Goal: Task Accomplishment & Management: Complete application form

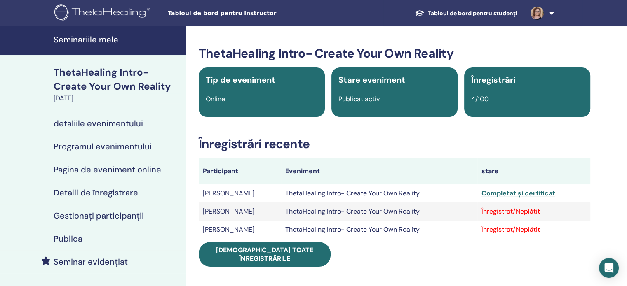
click at [549, 13] on link at bounding box center [541, 13] width 34 height 26
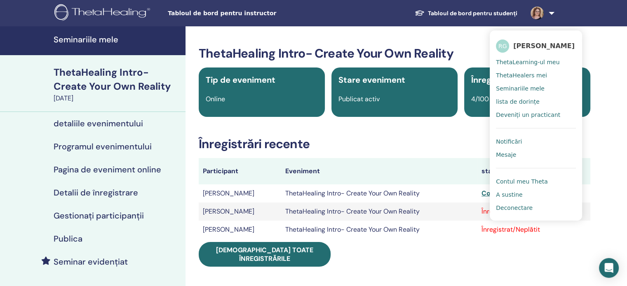
click at [538, 62] on span "ThetaLearning-ul meu" at bounding box center [527, 62] width 63 height 7
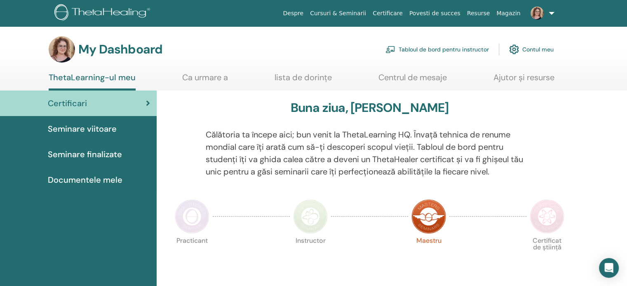
click at [86, 128] on span "Seminare viitoare" at bounding box center [82, 129] width 69 height 12
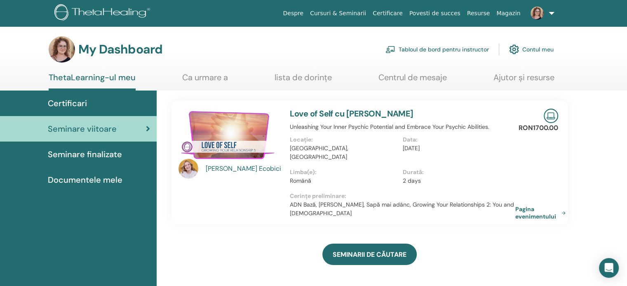
click at [478, 46] on link "Tabloul de bord pentru instructor" at bounding box center [436, 49] width 103 height 18
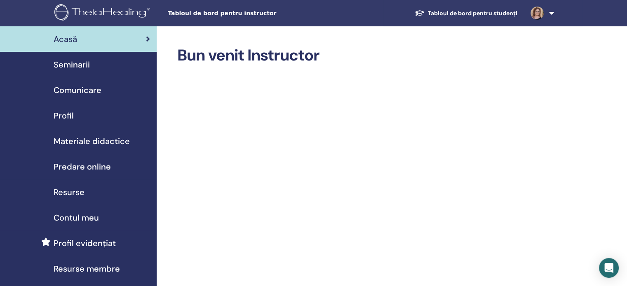
click at [79, 167] on span "Predare online" at bounding box center [82, 167] width 57 height 12
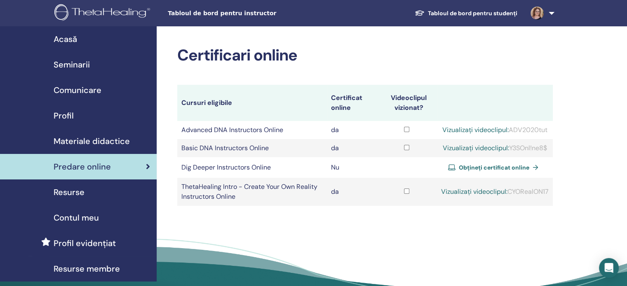
click at [81, 65] on span "Seminarii" at bounding box center [72, 65] width 36 height 12
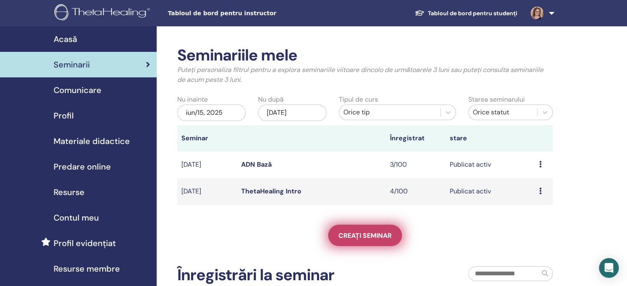
click at [351, 239] on span "Creați seminar" at bounding box center [364, 236] width 53 height 9
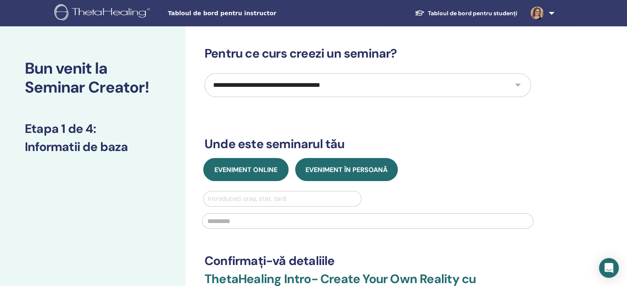
click at [256, 174] on button "Eveniment online" at bounding box center [245, 169] width 85 height 23
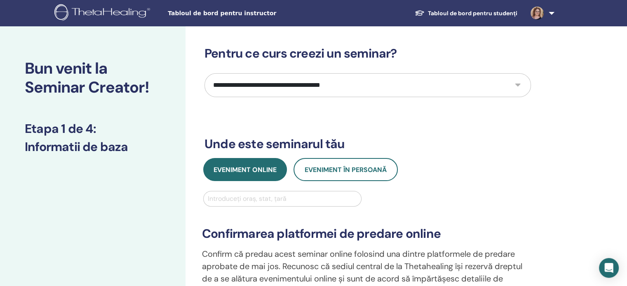
click at [295, 87] on select "**********" at bounding box center [367, 85] width 326 height 24
select select "*"
click at [204, 73] on select "**********" at bounding box center [367, 85] width 326 height 24
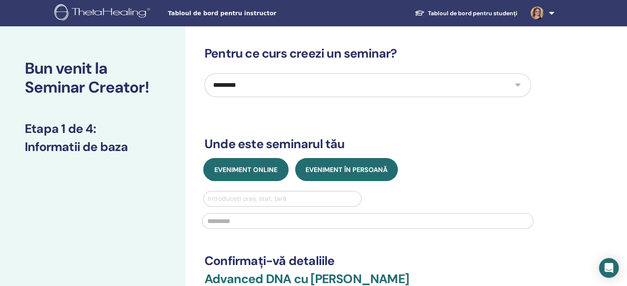
click at [257, 169] on span "Eveniment online" at bounding box center [245, 170] width 63 height 9
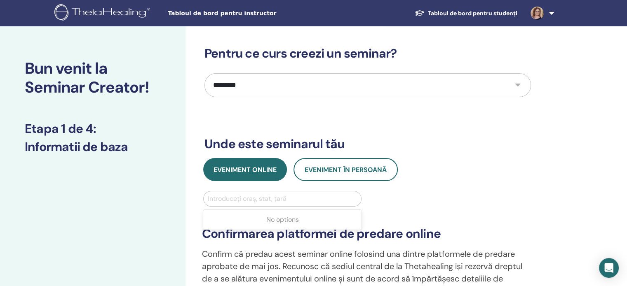
click at [269, 202] on div at bounding box center [282, 199] width 149 height 12
type input "*******"
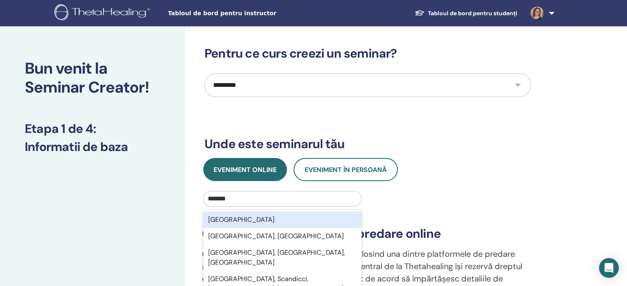
click at [261, 217] on div "România" at bounding box center [282, 220] width 158 height 16
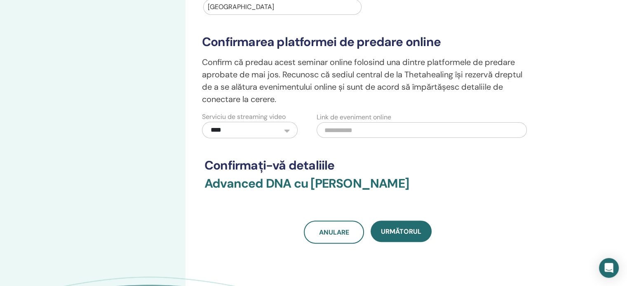
scroll to position [206, 0]
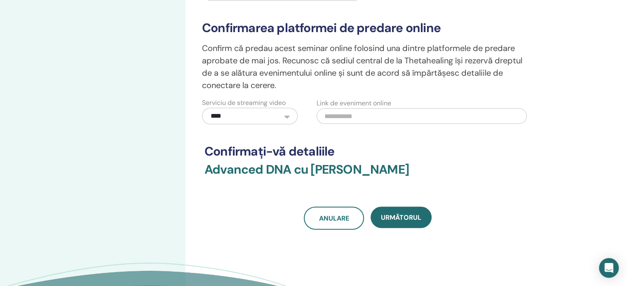
click at [377, 112] on input "text" at bounding box center [421, 116] width 210 height 16
paste input "**********"
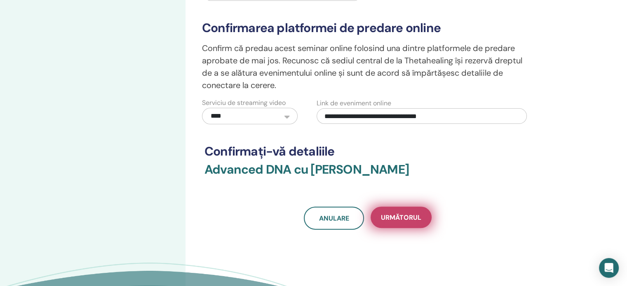
type input "**********"
click at [400, 216] on span "Următorul" at bounding box center [401, 217] width 40 height 9
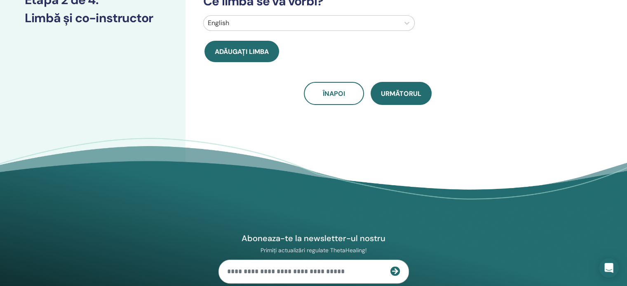
scroll to position [0, 0]
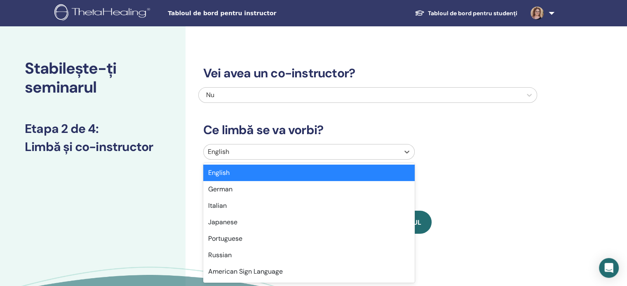
click at [262, 151] on div at bounding box center [301, 152] width 187 height 12
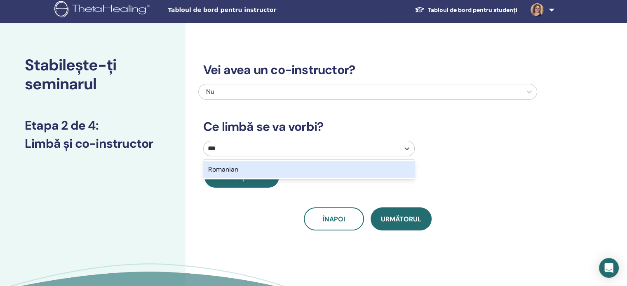
type input "****"
click at [253, 166] on div "Romanian" at bounding box center [308, 170] width 211 height 16
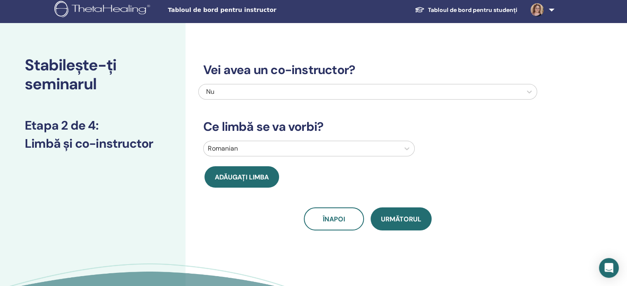
click at [399, 216] on span "Următorul" at bounding box center [401, 219] width 40 height 9
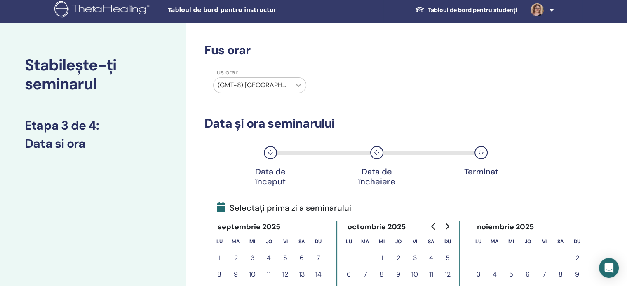
click at [294, 82] on icon at bounding box center [298, 85] width 8 height 8
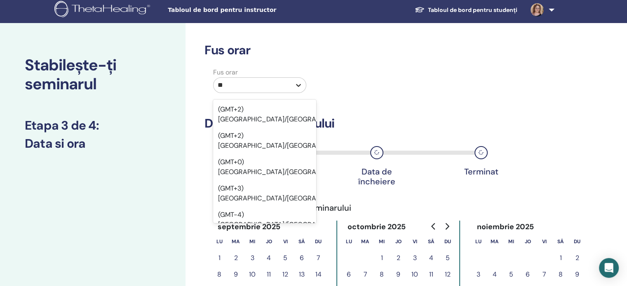
type input "*"
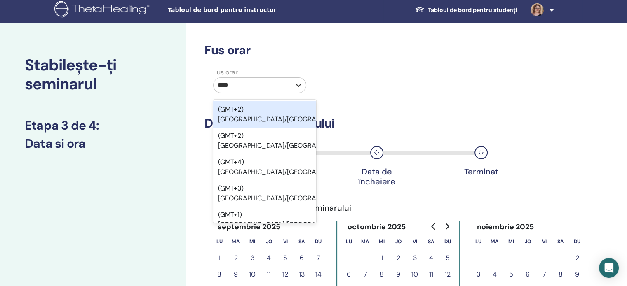
type input "*****"
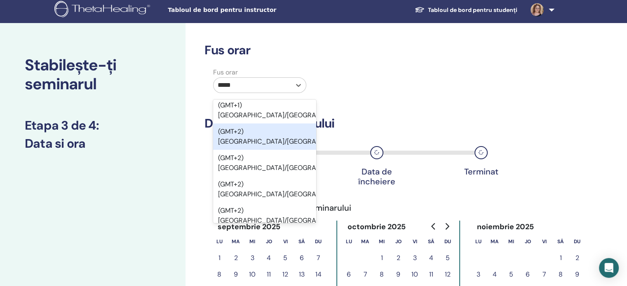
scroll to position [124, 0]
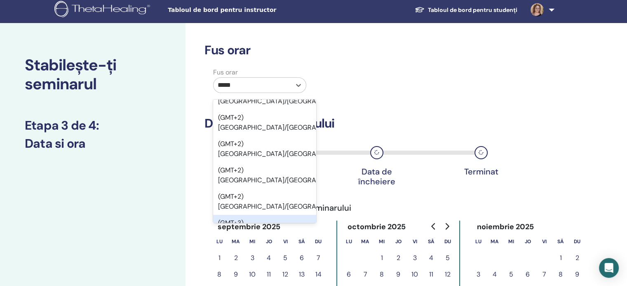
click at [288, 215] on div "(GMT+3) Europe/Bucharest" at bounding box center [264, 228] width 103 height 26
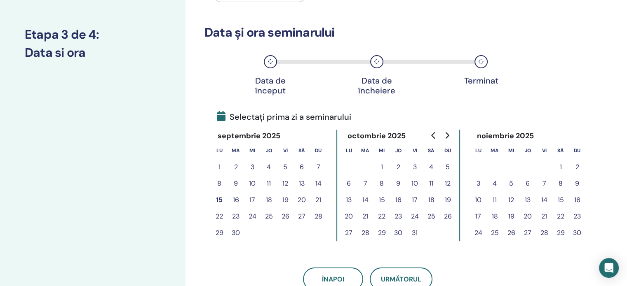
scroll to position [127, 0]
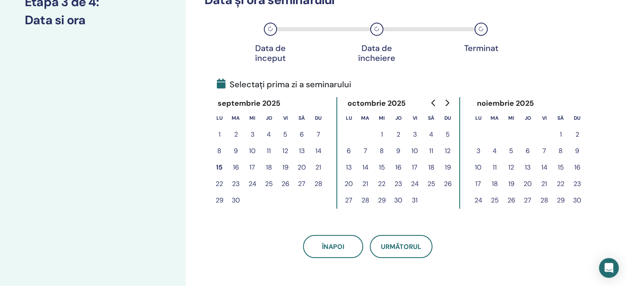
click at [544, 183] on button "21" at bounding box center [544, 184] width 16 height 16
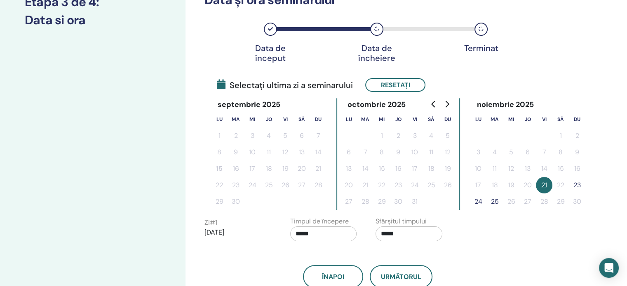
click at [577, 185] on button "23" at bounding box center [577, 185] width 16 height 16
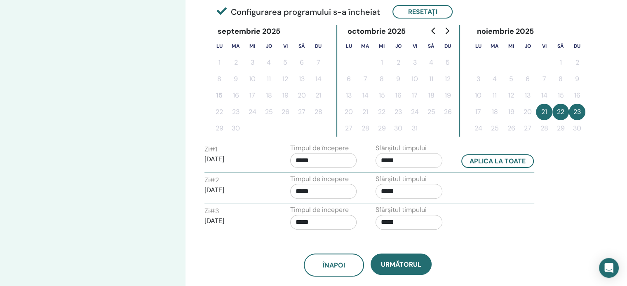
scroll to position [209, 0]
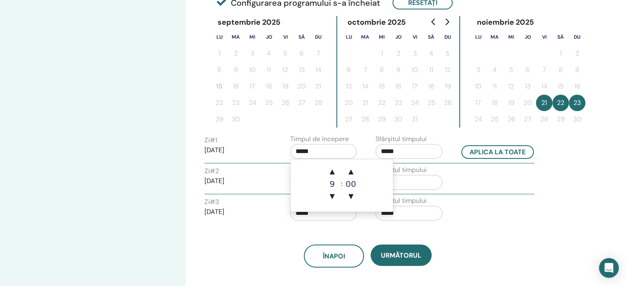
click at [331, 152] on input "*****" at bounding box center [323, 151] width 67 height 15
click at [335, 173] on span "▲" at bounding box center [332, 172] width 16 height 16
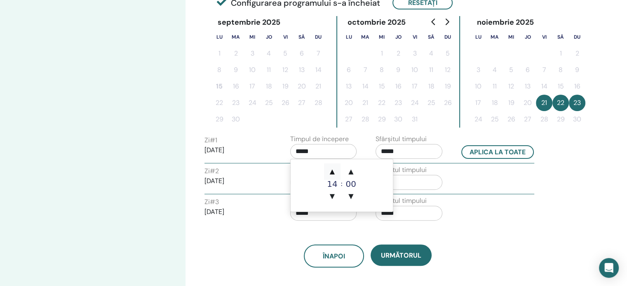
click at [335, 173] on span "▲" at bounding box center [332, 172] width 16 height 16
type input "*****"
click at [335, 173] on span "▲" at bounding box center [332, 172] width 16 height 16
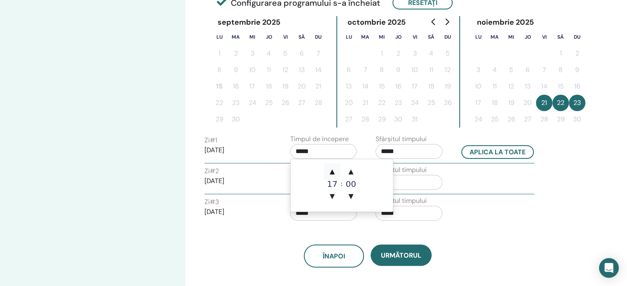
click at [335, 173] on span "▲" at bounding box center [332, 172] width 16 height 16
click at [451, 138] on div "Sfârșitul timpului *****" at bounding box center [412, 148] width 86 height 29
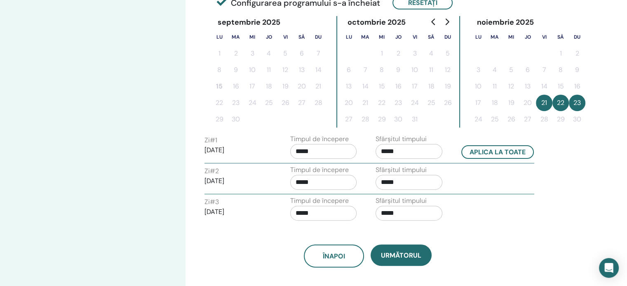
click at [403, 151] on input "*****" at bounding box center [408, 151] width 67 height 15
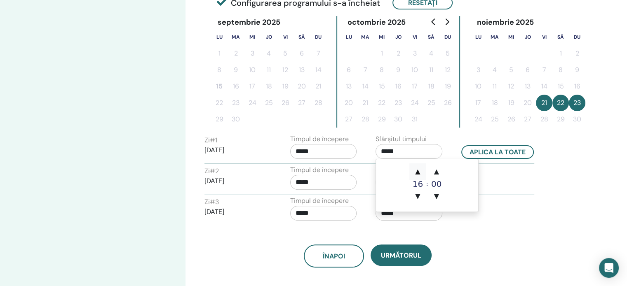
click at [422, 172] on span "▲" at bounding box center [417, 172] width 16 height 16
click at [421, 172] on span "▲" at bounding box center [417, 172] width 16 height 16
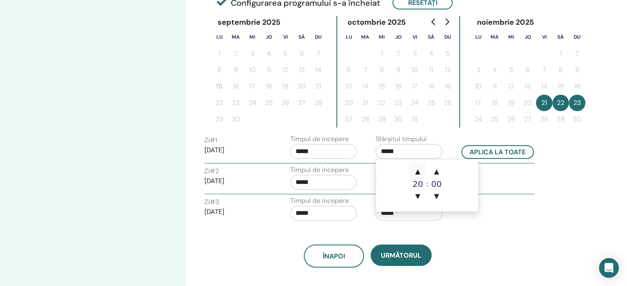
click at [421, 172] on span "▲" at bounding box center [417, 172] width 16 height 16
click at [418, 196] on span "▼" at bounding box center [417, 196] width 16 height 16
type input "*****"
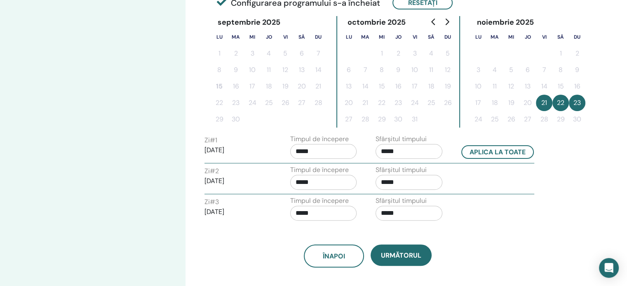
click at [438, 133] on div "Fus orar Fus orar (GMT+3) Europe/Bucharest Data și ora seminarului Data de înce…" at bounding box center [367, 52] width 326 height 431
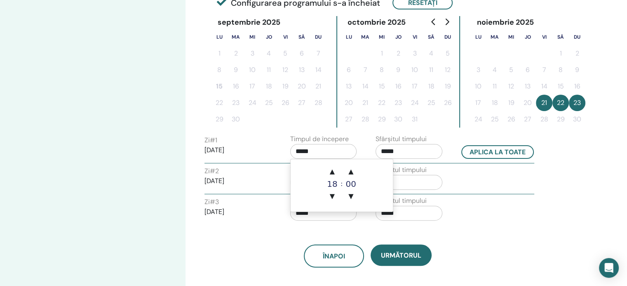
click at [330, 148] on input "*****" at bounding box center [323, 151] width 67 height 15
click at [334, 173] on span "▲" at bounding box center [332, 172] width 16 height 16
click at [333, 195] on span "▼" at bounding box center [332, 196] width 16 height 16
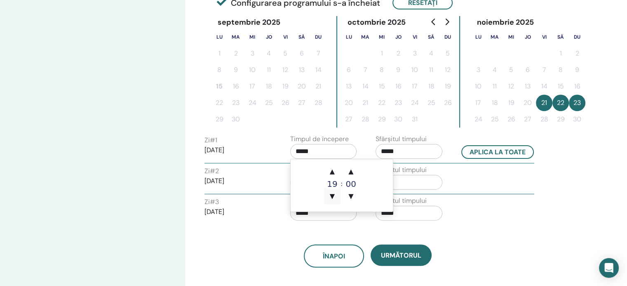
type input "*****"
click at [580, 155] on div "Fus orar Fus orar (GMT+3) Europe/Bucharest Data și ora seminarului Data de înce…" at bounding box center [394, 100] width 418 height 566
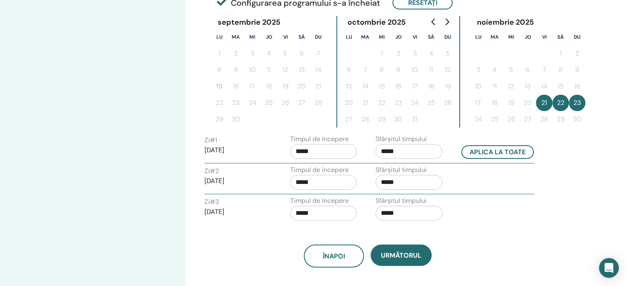
click at [335, 182] on input "*****" at bounding box center [323, 182] width 67 height 15
drag, startPoint x: 332, startPoint y: 204, endPoint x: 369, endPoint y: 196, distance: 38.0
click at [332, 204] on span "▲" at bounding box center [332, 202] width 16 height 16
type input "*****"
click at [430, 176] on input "*****" at bounding box center [408, 182] width 67 height 15
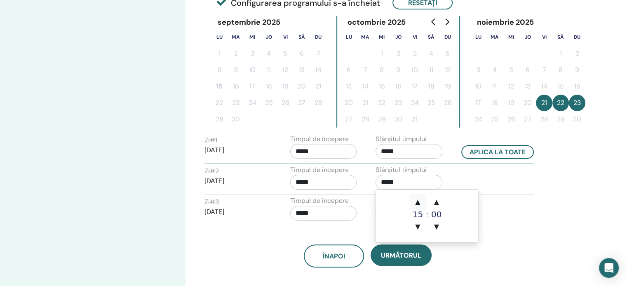
click at [417, 203] on span "▲" at bounding box center [417, 202] width 16 height 16
drag, startPoint x: 417, startPoint y: 203, endPoint x: 422, endPoint y: 203, distance: 4.5
click at [418, 203] on span "▲" at bounding box center [417, 202] width 16 height 16
click at [418, 226] on span "▼" at bounding box center [417, 227] width 16 height 16
type input "*****"
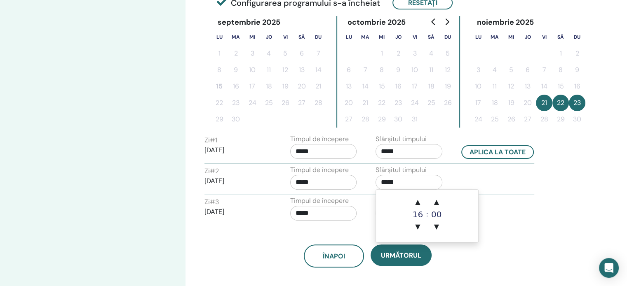
click at [526, 225] on div "Înapoi Următorul" at bounding box center [367, 246] width 339 height 43
click at [331, 214] on input "*****" at bounding box center [323, 213] width 67 height 15
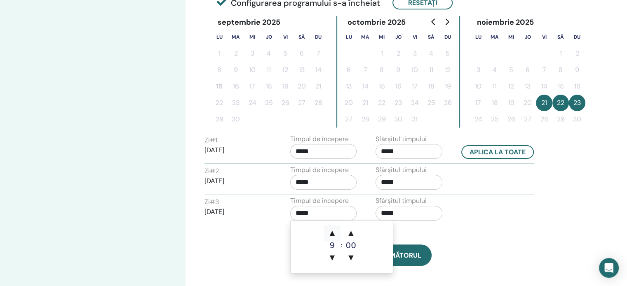
click at [334, 231] on span "▲" at bounding box center [332, 233] width 16 height 16
type input "*****"
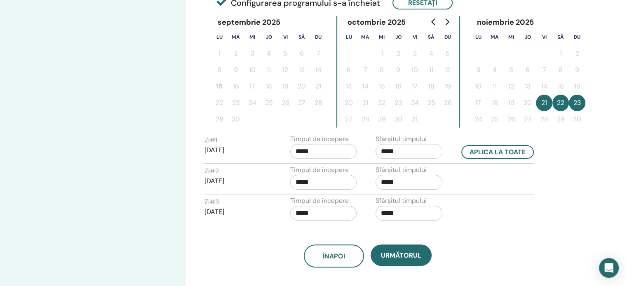
click at [451, 230] on div "Înapoi Următorul" at bounding box center [367, 246] width 339 height 43
click at [417, 210] on input "*****" at bounding box center [408, 213] width 67 height 15
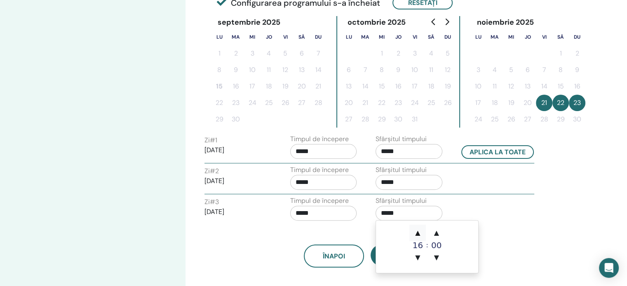
click at [416, 232] on span "▲" at bounding box center [417, 233] width 16 height 16
type input "*****"
click at [509, 238] on div "Înapoi Următorul" at bounding box center [367, 246] width 339 height 43
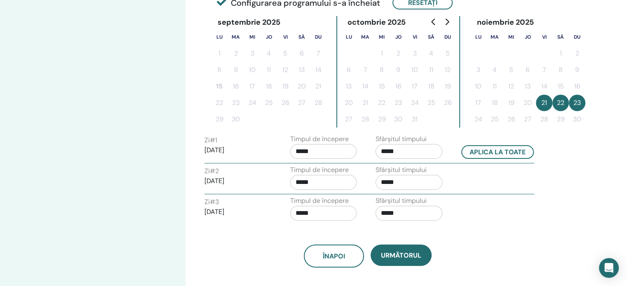
click at [412, 176] on input "*****" at bounding box center [408, 182] width 67 height 15
click at [534, 214] on div "Zi # 3 2025/11/23 Timpul de începere ***** Sfârșitul timpului *****" at bounding box center [369, 210] width 342 height 29
click at [336, 209] on input "*****" at bounding box center [323, 213] width 67 height 15
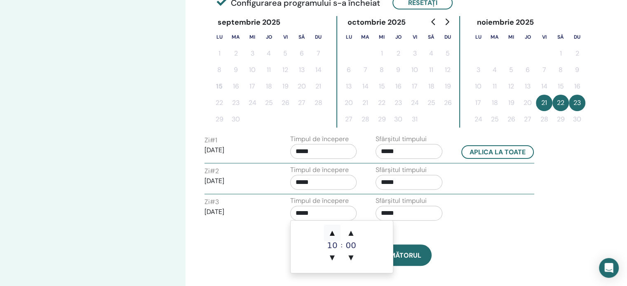
click at [331, 233] on span "▲" at bounding box center [332, 233] width 16 height 16
type input "*****"
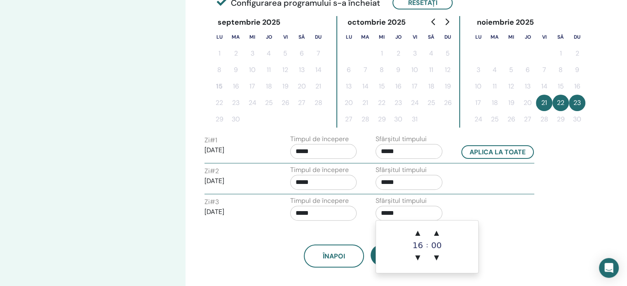
click at [406, 214] on input "*****" at bounding box center [408, 213] width 67 height 15
click at [415, 232] on span "▲" at bounding box center [417, 233] width 16 height 16
type input "*****"
click at [518, 235] on div "Înapoi Următorul" at bounding box center [367, 246] width 339 height 43
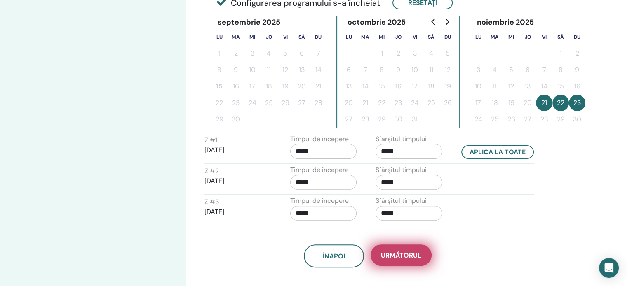
click at [401, 252] on span "Următorul" at bounding box center [401, 255] width 40 height 9
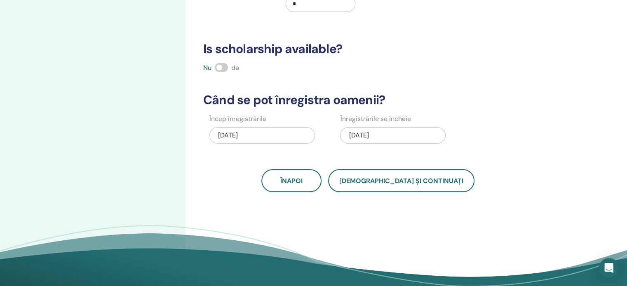
scroll to position [168, 0]
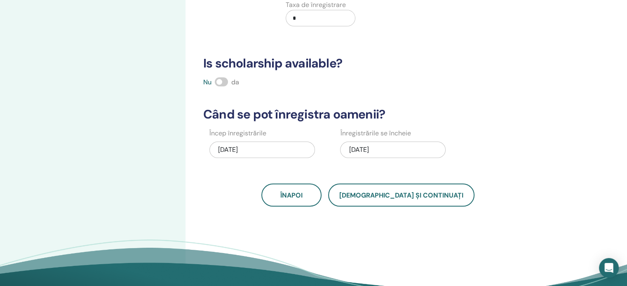
click at [224, 81] on span at bounding box center [221, 81] width 13 height 9
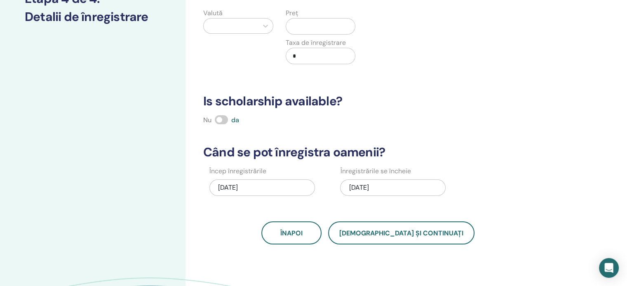
scroll to position [86, 0]
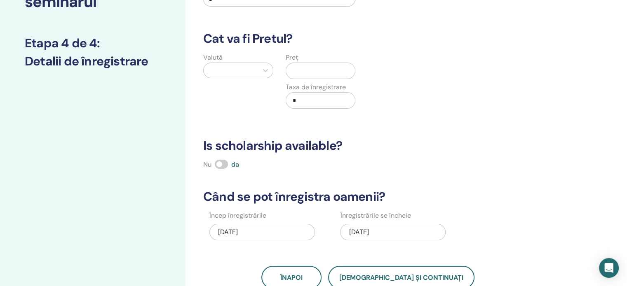
click at [309, 100] on input "*" at bounding box center [322, 101] width 66 height 16
drag, startPoint x: 309, startPoint y: 100, endPoint x: 274, endPoint y: 97, distance: 36.0
click at [274, 97] on div "Valută Preț Taxa de înregistrare *" at bounding box center [279, 86] width 164 height 66
type input "****"
drag, startPoint x: 305, startPoint y: 99, endPoint x: 252, endPoint y: 91, distance: 53.4
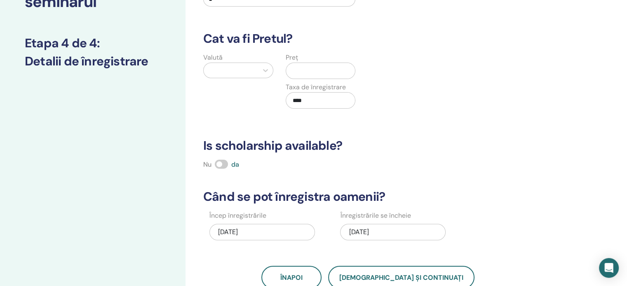
click at [252, 91] on div "Valută Preț Taxa de înregistrare ****" at bounding box center [279, 86] width 164 height 66
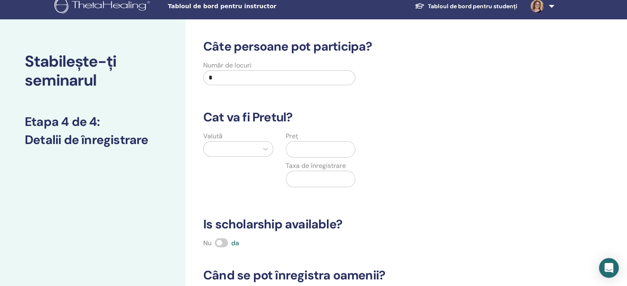
scroll to position [3, 0]
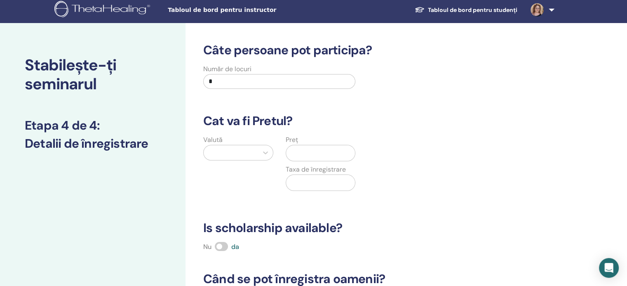
click at [236, 79] on input "*" at bounding box center [279, 81] width 152 height 15
type input "***"
click at [312, 157] on input "text" at bounding box center [322, 153] width 66 height 16
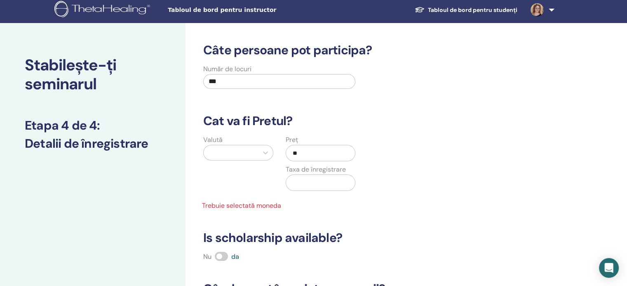
type input "*"
type input "****"
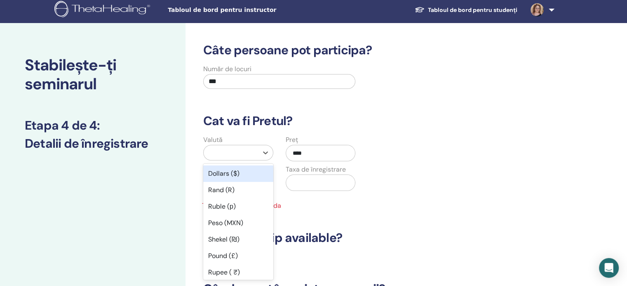
scroll to position [7, 0]
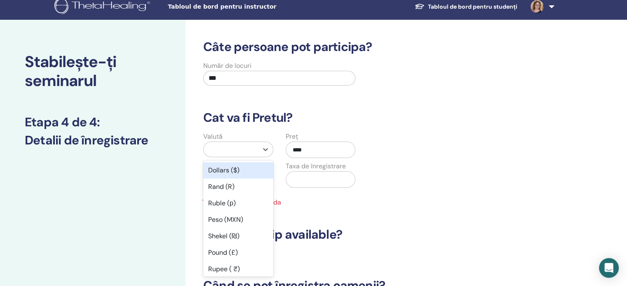
click at [256, 148] on div at bounding box center [231, 149] width 54 height 15
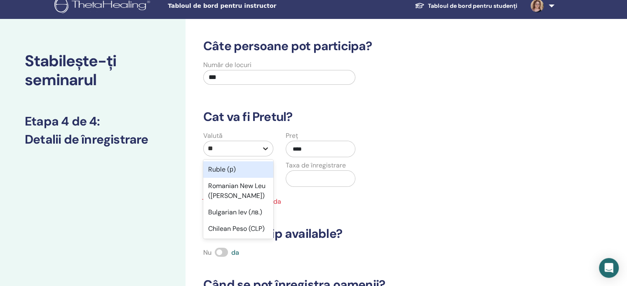
type input "*"
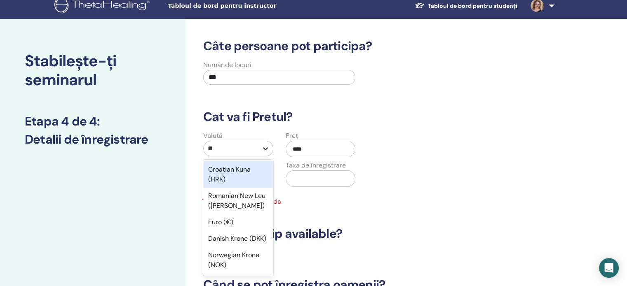
type input "***"
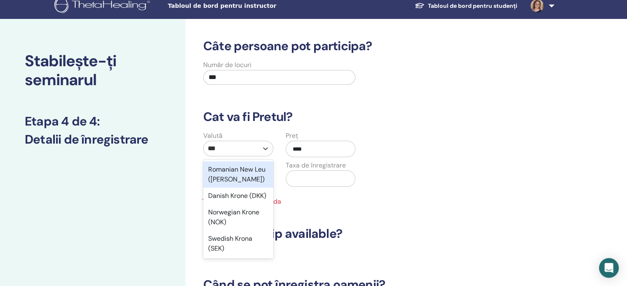
click at [247, 174] on div "Romanian New Leu (RON)" at bounding box center [238, 175] width 70 height 26
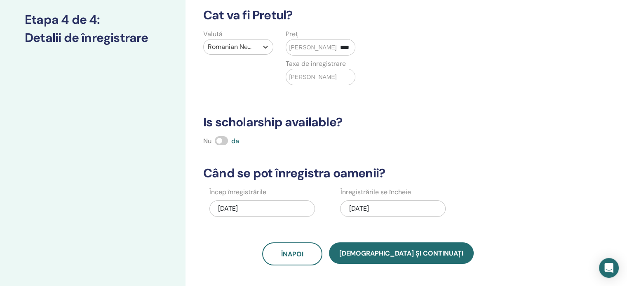
scroll to position [131, 0]
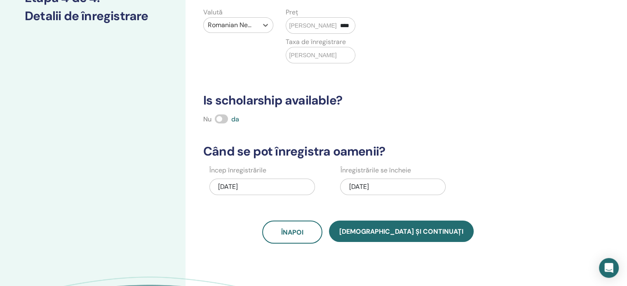
click at [394, 187] on div "11/23/2025" at bounding box center [392, 187] width 105 height 16
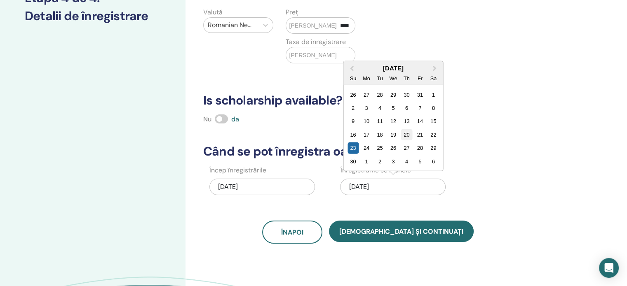
click at [410, 134] on div "20" at bounding box center [406, 134] width 11 height 11
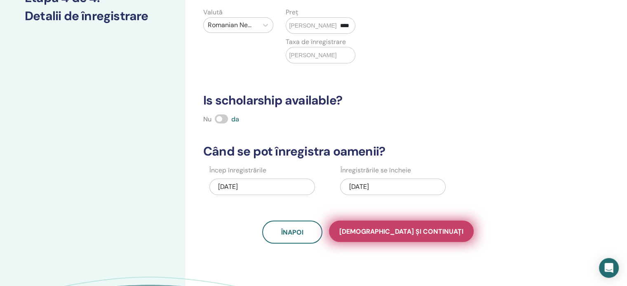
click at [392, 234] on span "Salvați și continuați" at bounding box center [401, 231] width 124 height 9
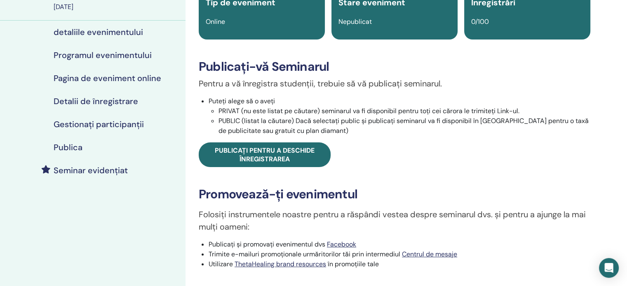
scroll to position [82, 0]
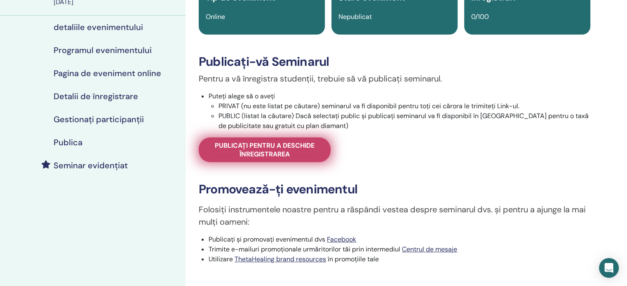
click at [307, 151] on span "Publicați pentru a deschide înregistrarea" at bounding box center [264, 149] width 111 height 17
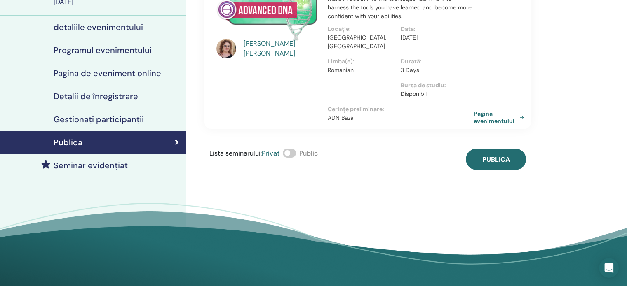
click at [296, 149] on span at bounding box center [289, 153] width 13 height 9
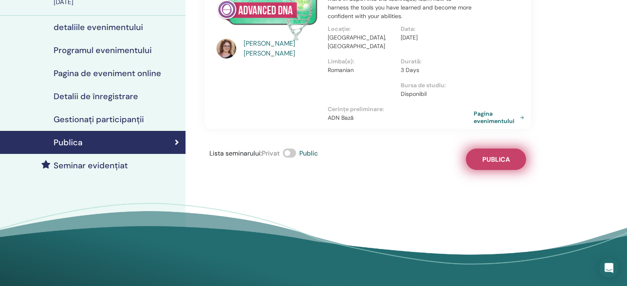
click at [493, 155] on span "Publica" at bounding box center [496, 159] width 28 height 9
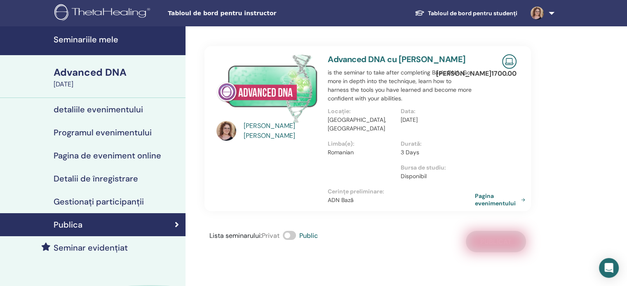
click at [483, 192] on link "Pagina evenimentului" at bounding box center [502, 199] width 54 height 15
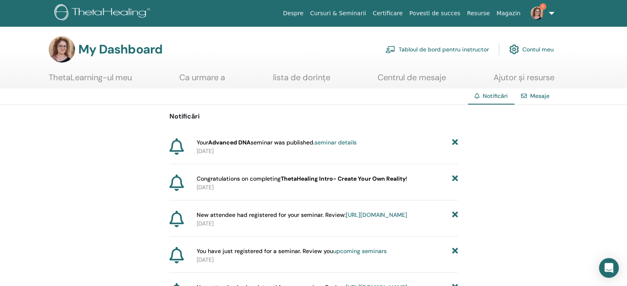
click at [447, 49] on link "Tabloul de bord pentru instructor" at bounding box center [436, 49] width 103 height 18
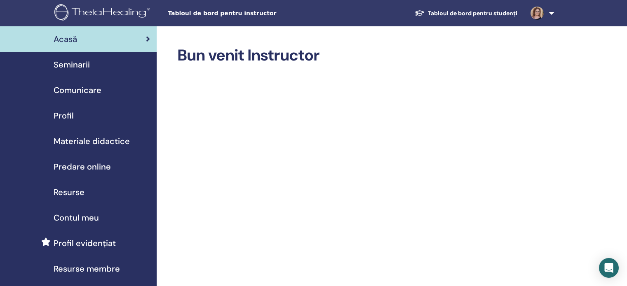
scroll to position [82, 0]
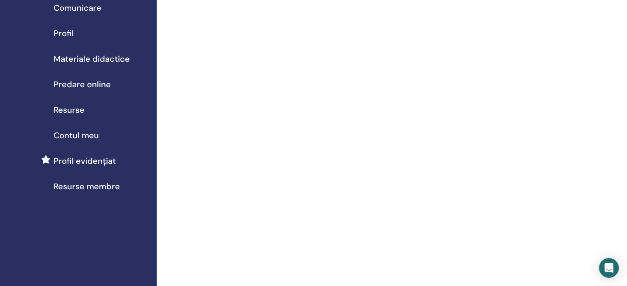
click at [89, 161] on span "Profil evidențiat" at bounding box center [85, 161] width 62 height 12
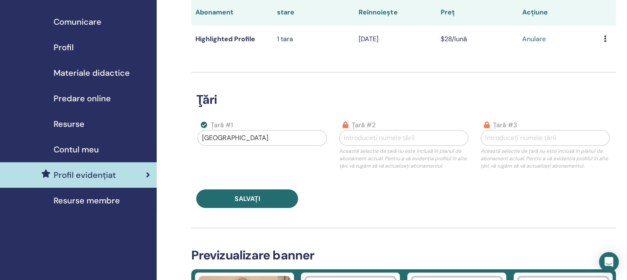
scroll to position [82, 0]
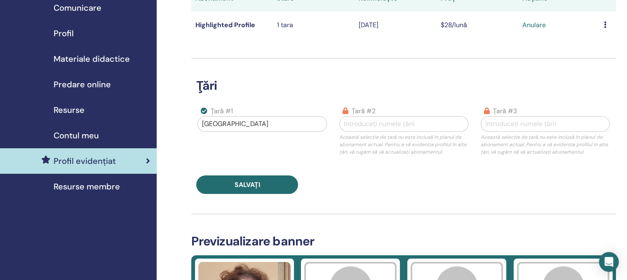
click at [76, 185] on span "Resurse membre" at bounding box center [87, 186] width 66 height 12
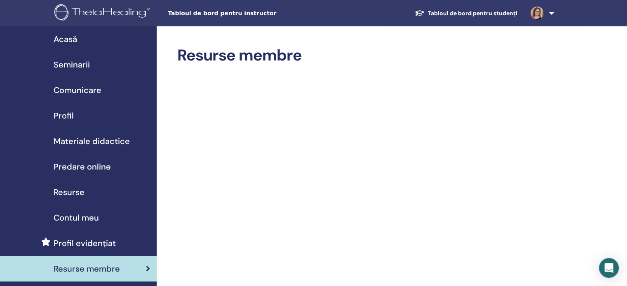
click at [95, 168] on span "Predare online" at bounding box center [82, 167] width 57 height 12
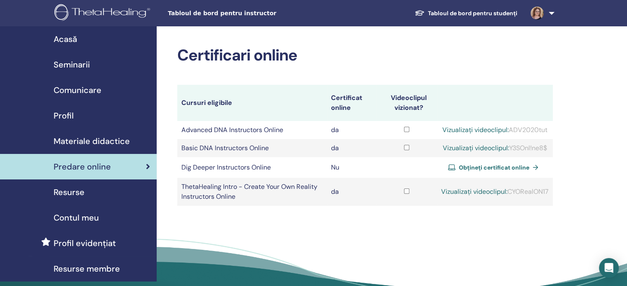
click at [84, 66] on span "Seminarii" at bounding box center [72, 65] width 36 height 12
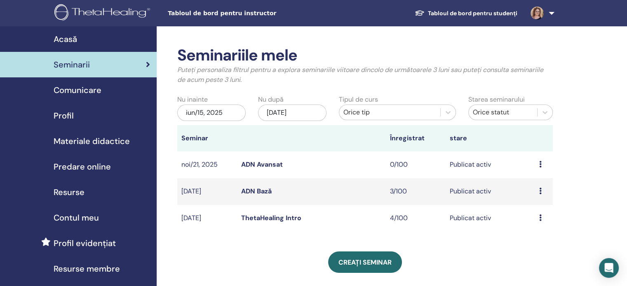
click at [539, 164] on icon at bounding box center [540, 164] width 2 height 7
click at [71, 89] on span "Comunicare" at bounding box center [78, 90] width 48 height 12
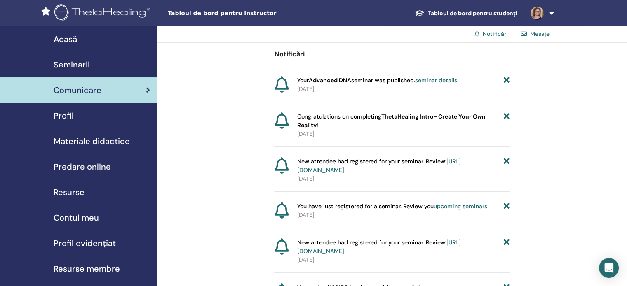
click at [68, 117] on span "Profil" at bounding box center [64, 116] width 20 height 12
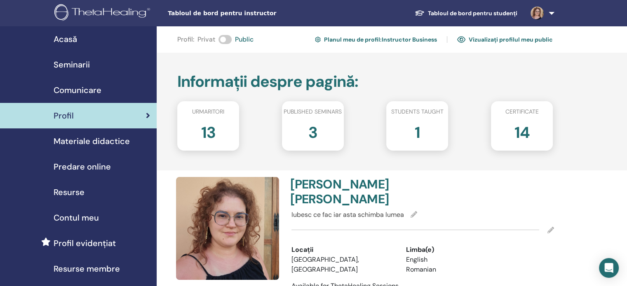
click at [75, 146] on span "Materiale didactice" at bounding box center [92, 141] width 76 height 12
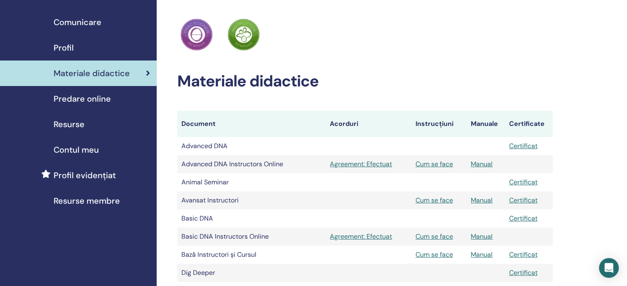
scroll to position [82, 0]
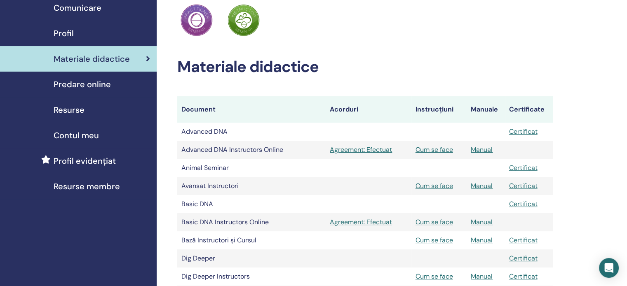
click at [64, 162] on span "Profil evidențiat" at bounding box center [85, 161] width 62 height 12
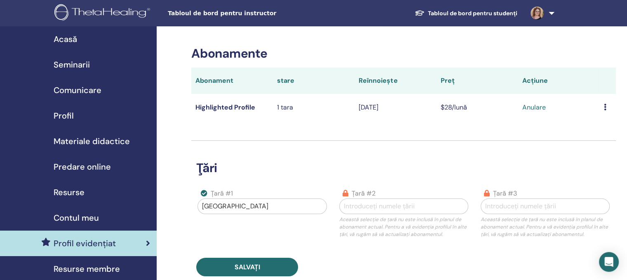
click at [71, 219] on span "Contul meu" at bounding box center [76, 218] width 45 height 12
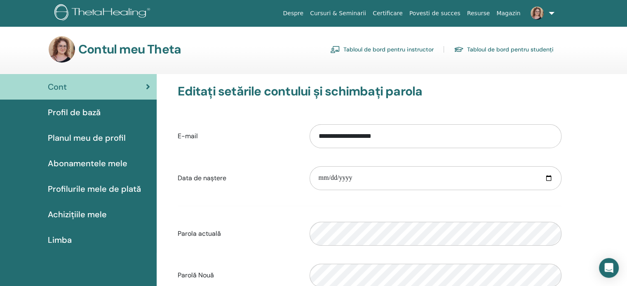
click at [70, 110] on span "Profil de bază" at bounding box center [74, 112] width 53 height 12
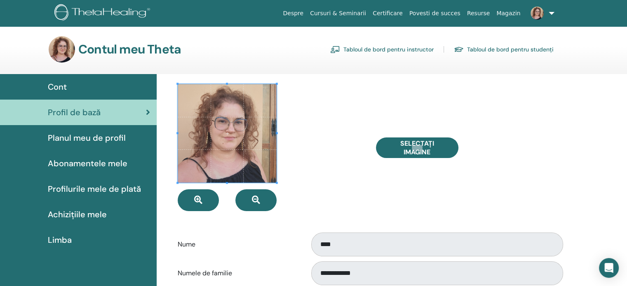
click at [72, 145] on link "Planul meu de profil" at bounding box center [78, 138] width 157 height 26
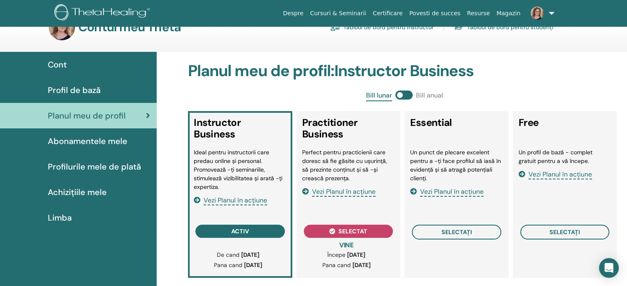
scroll to position [41, 0]
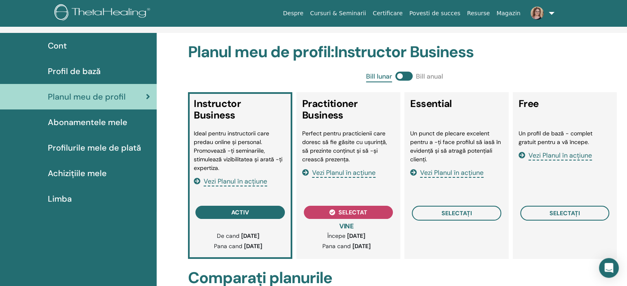
click at [96, 123] on span "Abonamentele mele" at bounding box center [88, 122] width 80 height 12
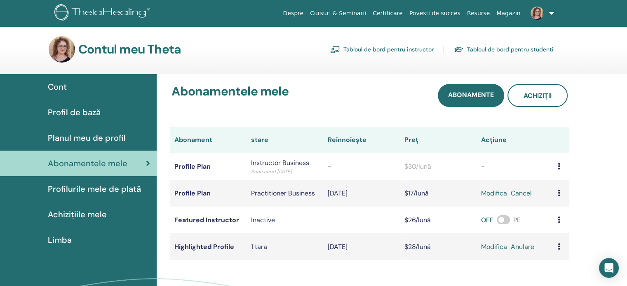
click at [94, 138] on span "Planul meu de profil" at bounding box center [87, 138] width 78 height 12
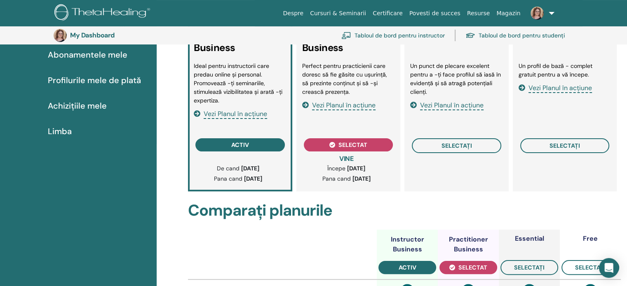
scroll to position [101, 0]
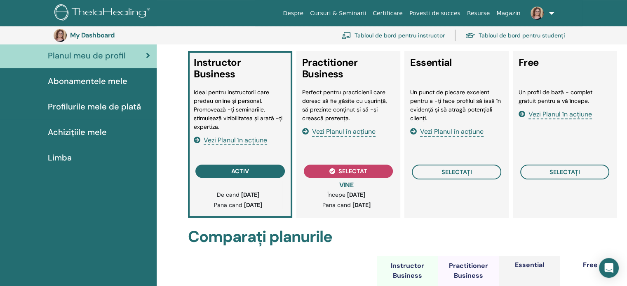
click at [99, 83] on span "Abonamentele mele" at bounding box center [88, 81] width 80 height 12
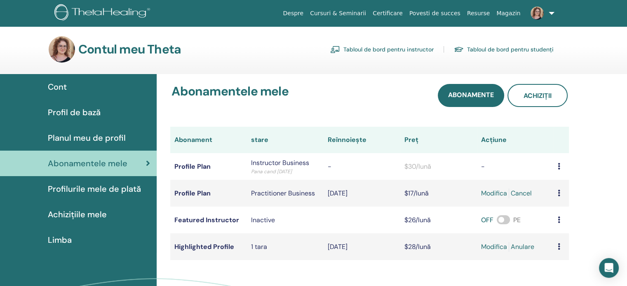
scroll to position [41, 0]
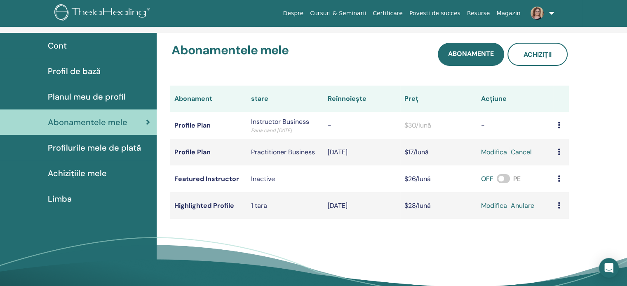
click at [111, 148] on span "Profilurile mele de plată" at bounding box center [94, 148] width 93 height 12
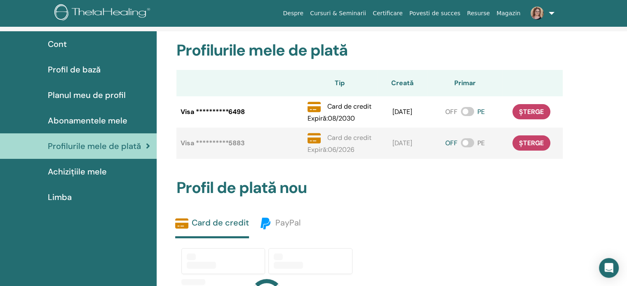
scroll to position [101, 0]
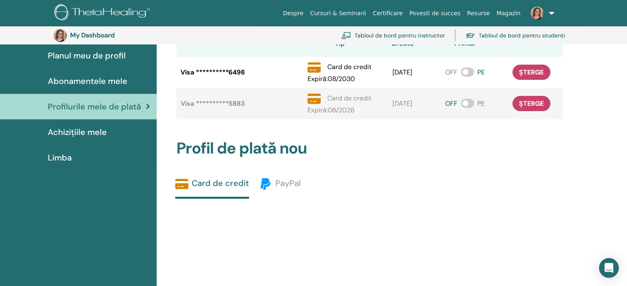
click at [70, 128] on span "Achizițiile mele" at bounding box center [77, 132] width 59 height 12
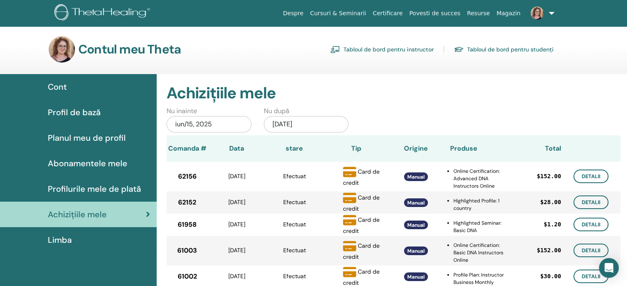
click at [418, 50] on link "Tabloul de bord pentru instructor" at bounding box center [381, 49] width 103 height 13
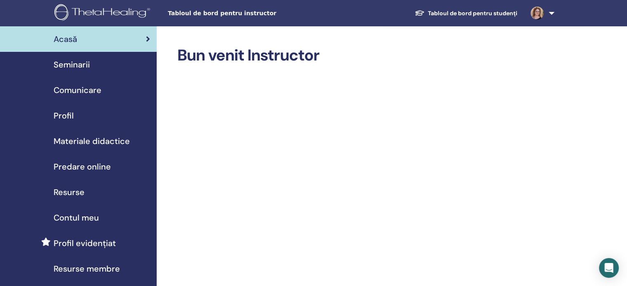
click at [75, 66] on span "Seminarii" at bounding box center [72, 65] width 36 height 12
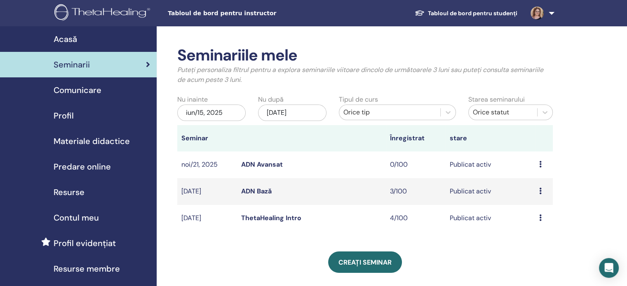
click at [247, 164] on link "ADN Avansat" at bounding box center [262, 164] width 42 height 9
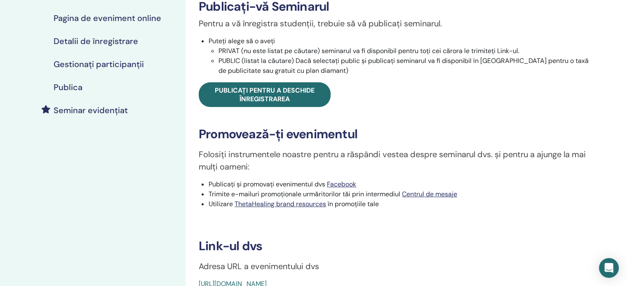
scroll to position [124, 0]
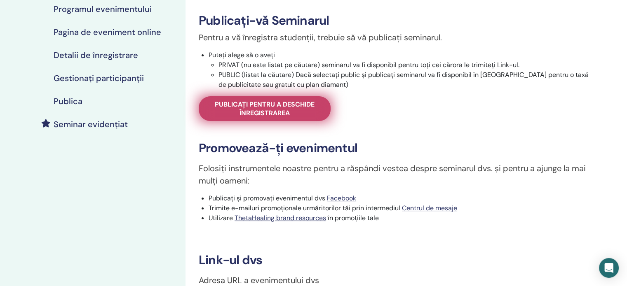
click at [320, 115] on span "Publicați pentru a deschide înregistrarea" at bounding box center [264, 108] width 111 height 17
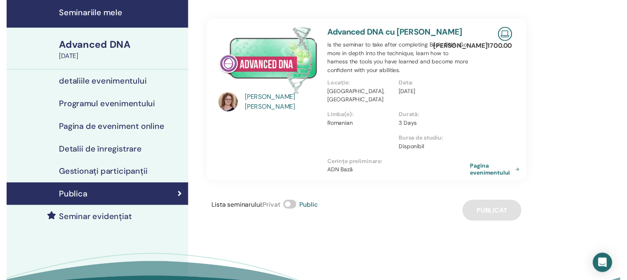
scroll to position [41, 0]
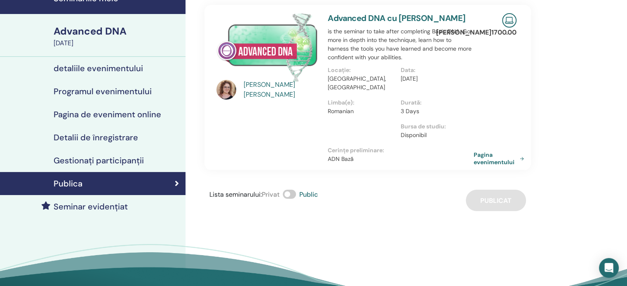
click at [99, 207] on h4 "Seminar evidențiat" at bounding box center [91, 207] width 74 height 10
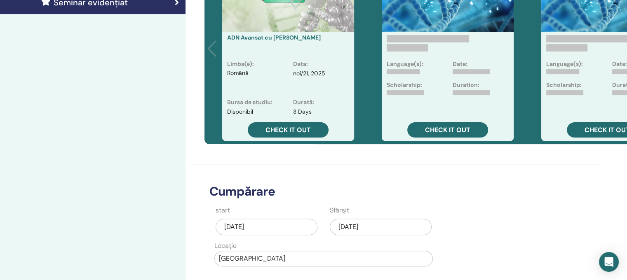
scroll to position [247, 0]
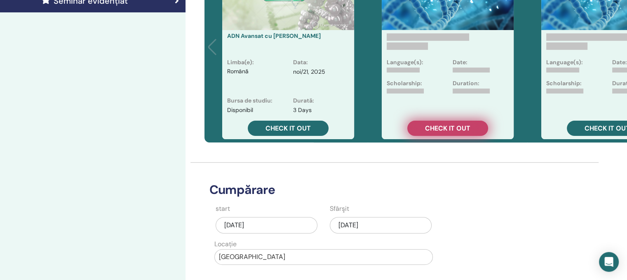
click at [455, 128] on span "Check it out" at bounding box center [447, 128] width 45 height 9
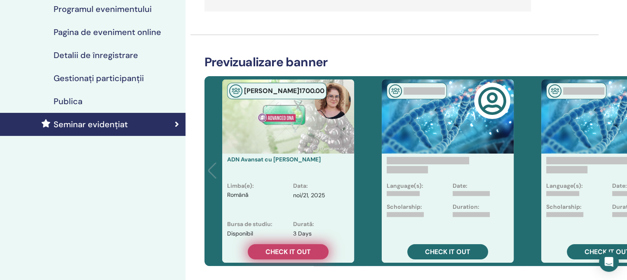
click at [288, 254] on span "Check it out" at bounding box center [287, 252] width 45 height 9
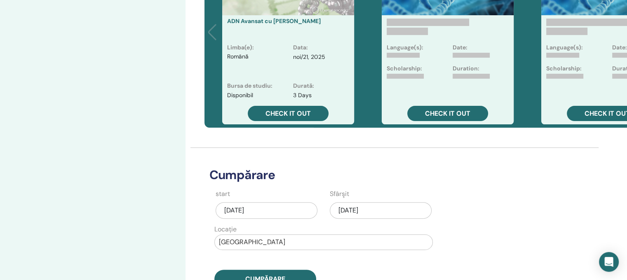
scroll to position [288, 0]
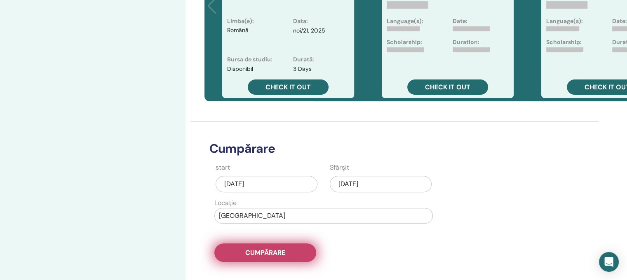
click at [291, 251] on button "Cumpărare" at bounding box center [265, 253] width 102 height 19
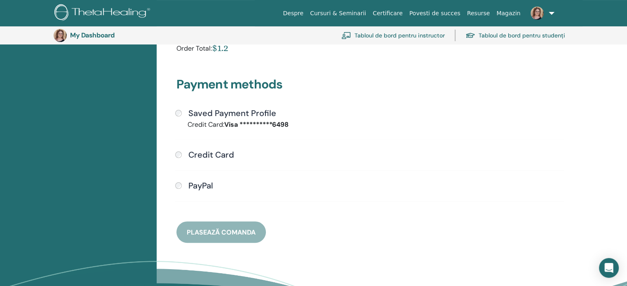
scroll to position [183, 0]
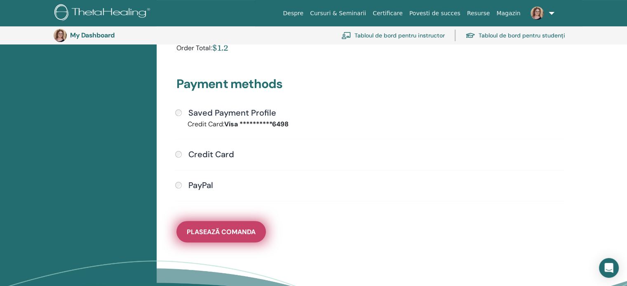
click at [221, 229] on span "Plasează comanda" at bounding box center [221, 232] width 69 height 9
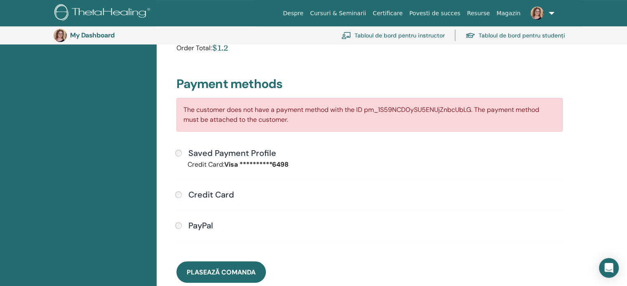
click at [182, 195] on div "Credit Card" at bounding box center [369, 195] width 389 height 11
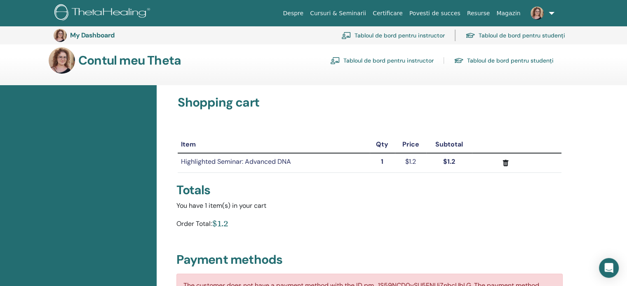
scroll to position [0, 0]
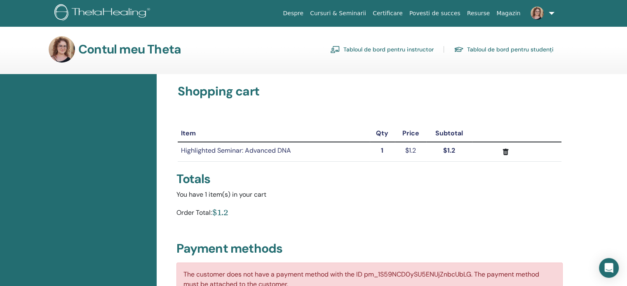
click at [387, 49] on link "Tabloul de bord pentru instructor" at bounding box center [381, 49] width 103 height 13
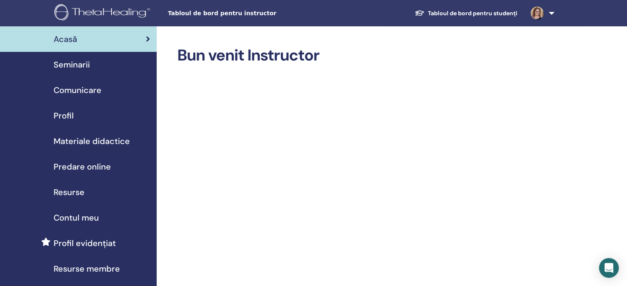
click at [93, 141] on span "Materiale didactice" at bounding box center [92, 141] width 76 height 12
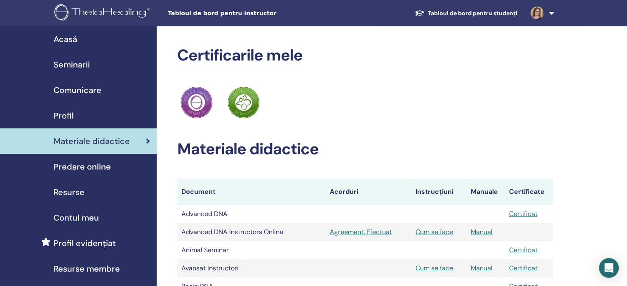
click at [69, 64] on span "Seminarii" at bounding box center [72, 65] width 36 height 12
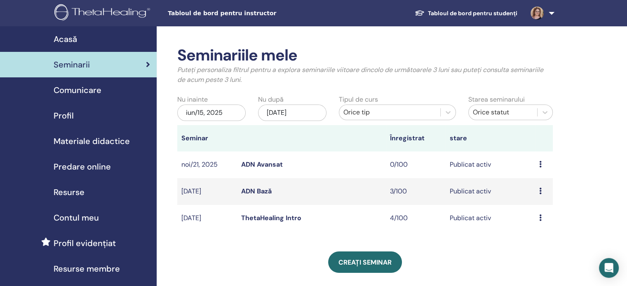
click at [275, 219] on link "ThetaHealing Intro" at bounding box center [271, 218] width 60 height 9
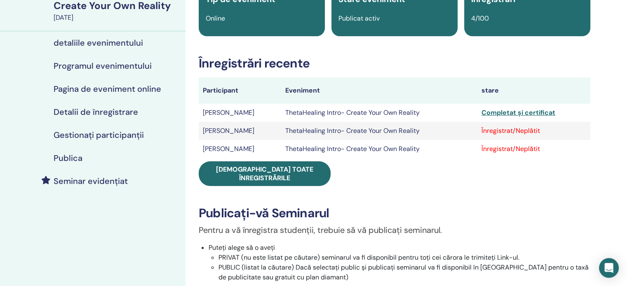
scroll to position [82, 0]
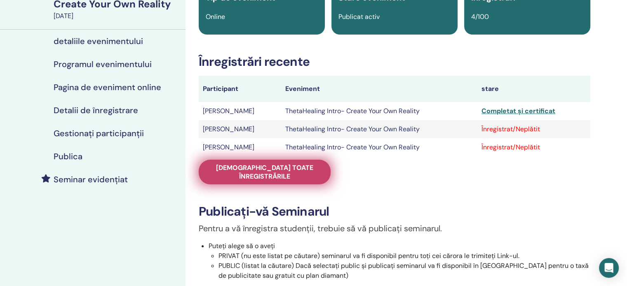
click at [229, 167] on span "[DEMOGRAPHIC_DATA] toate înregistrările" at bounding box center [264, 172] width 111 height 17
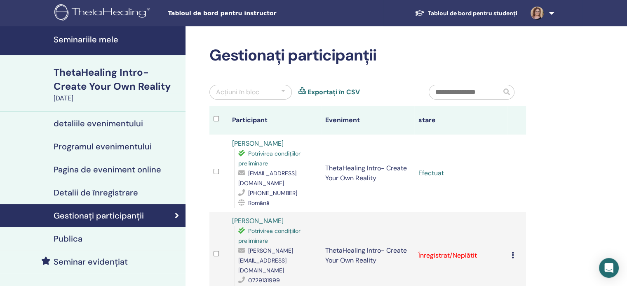
click at [92, 39] on h4 "Seminariile mele" at bounding box center [117, 40] width 127 height 10
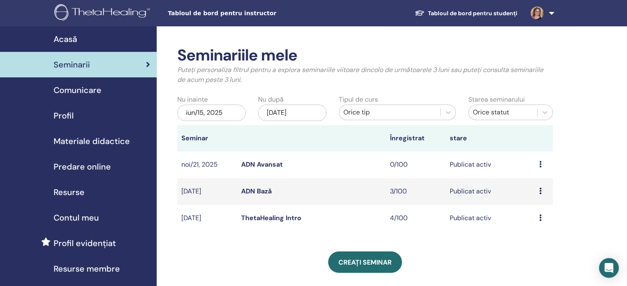
click at [88, 139] on span "Materiale didactice" at bounding box center [92, 141] width 76 height 12
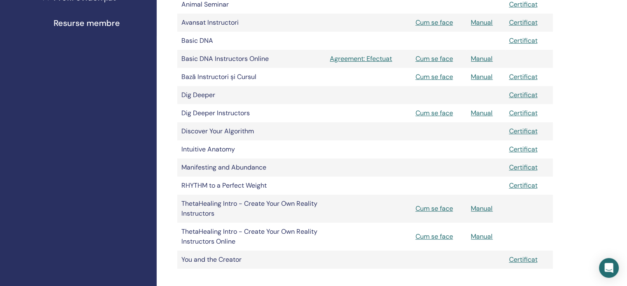
scroll to position [247, 0]
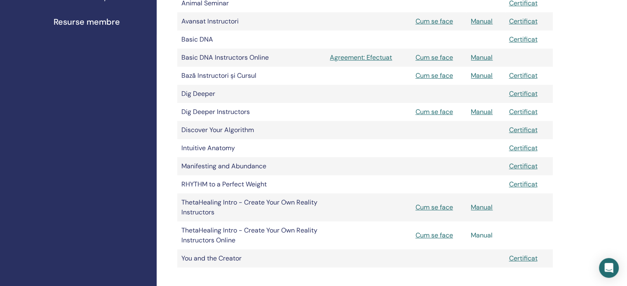
click at [483, 237] on link "Manual" at bounding box center [482, 235] width 22 height 9
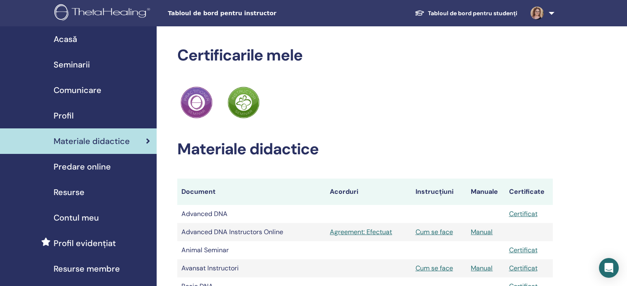
scroll to position [246, 0]
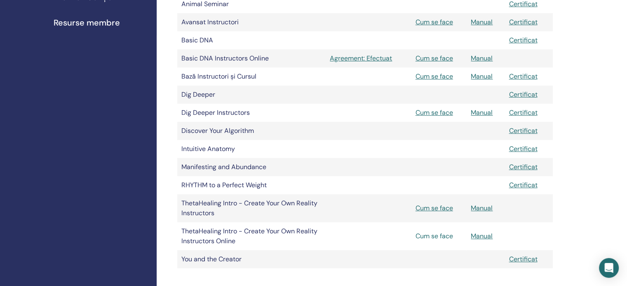
click at [424, 239] on link "Cum se face" at bounding box center [433, 236] width 37 height 9
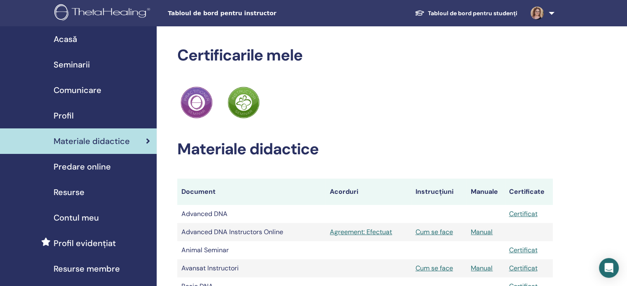
click at [501, 15] on link "Tabloul de bord pentru studenți" at bounding box center [466, 13] width 116 height 15
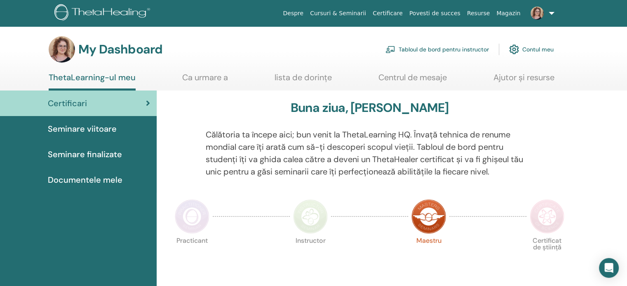
click at [94, 9] on img at bounding box center [103, 13] width 98 height 19
